Goal: Transaction & Acquisition: Purchase product/service

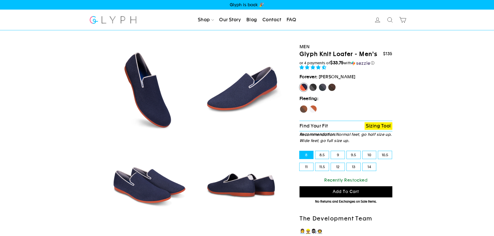
select select "highest-rating"
click at [211, 46] on link "Women" at bounding box center [210, 47] width 29 height 12
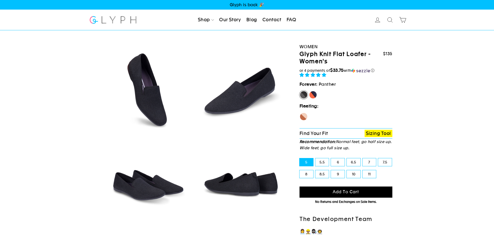
select select "highest-rating"
click at [312, 95] on label "[PERSON_NAME]" at bounding box center [313, 95] width 8 height 8
click at [309, 91] on input "[PERSON_NAME]" at bounding box center [309, 91] width 0 height 0
radio input "true"
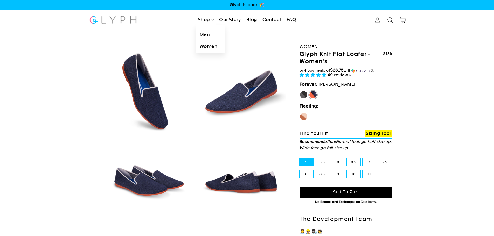
click at [201, 46] on link "Women" at bounding box center [210, 47] width 29 height 12
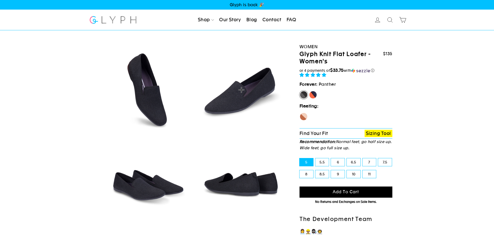
select select "highest-rating"
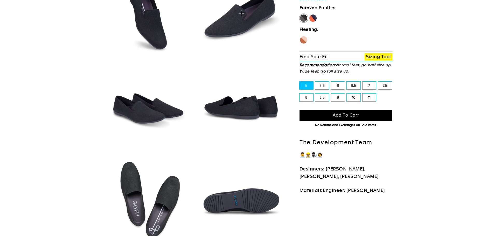
scroll to position [26, 0]
